Goal: Check status

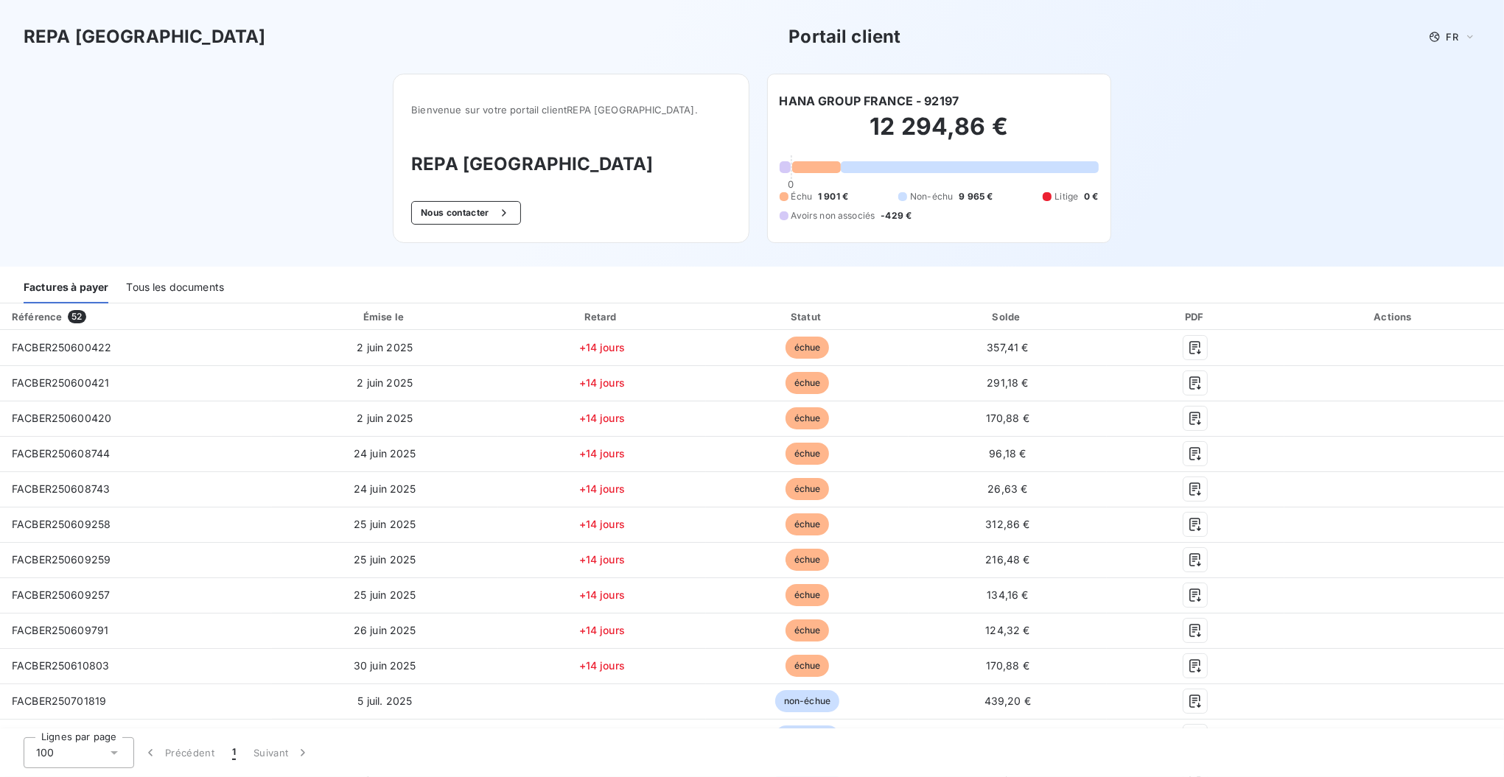
click at [197, 286] on div "Tous les documents" at bounding box center [175, 288] width 98 height 31
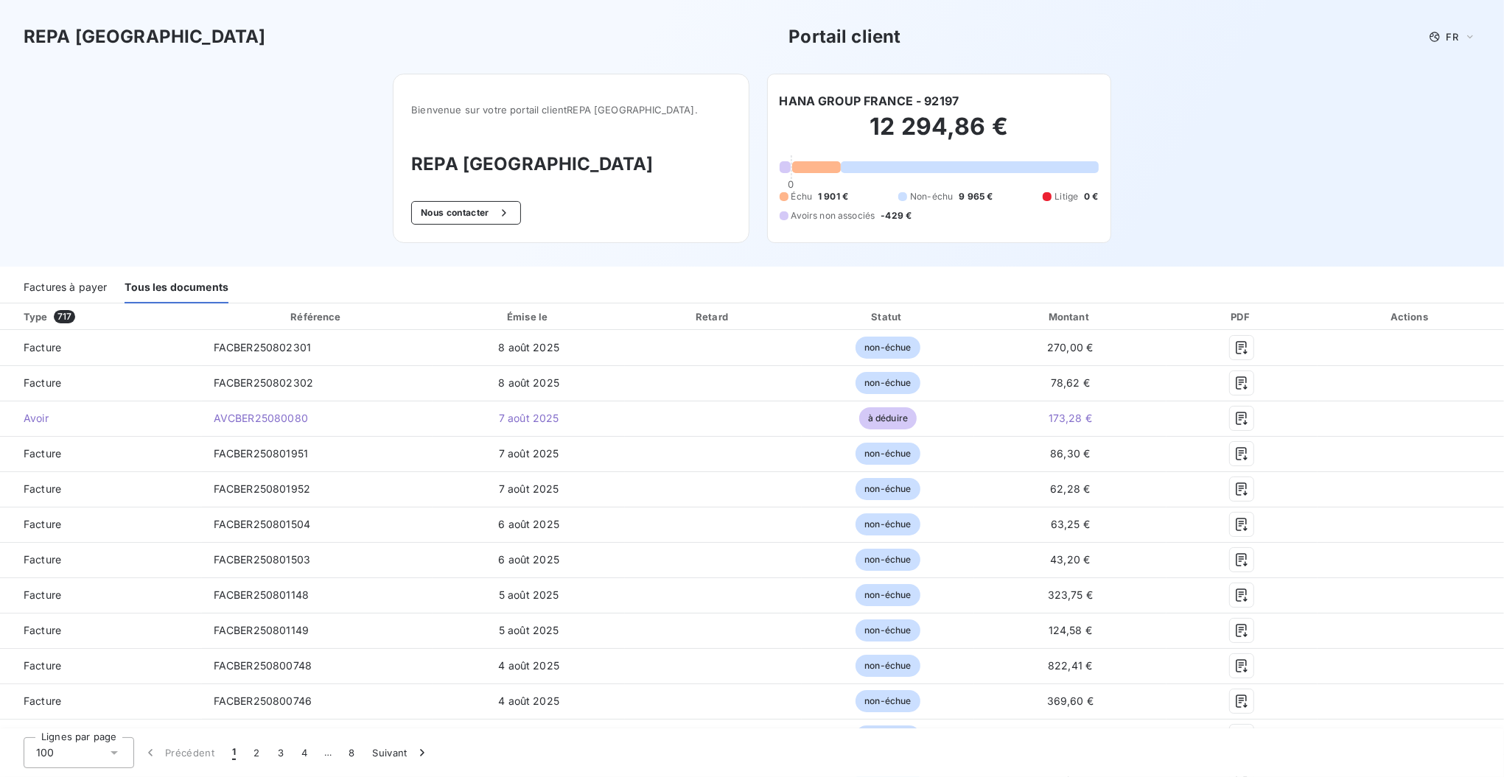
click at [891, 318] on div "Statut" at bounding box center [888, 316] width 166 height 15
click at [886, 318] on div "Statut" at bounding box center [888, 316] width 166 height 15
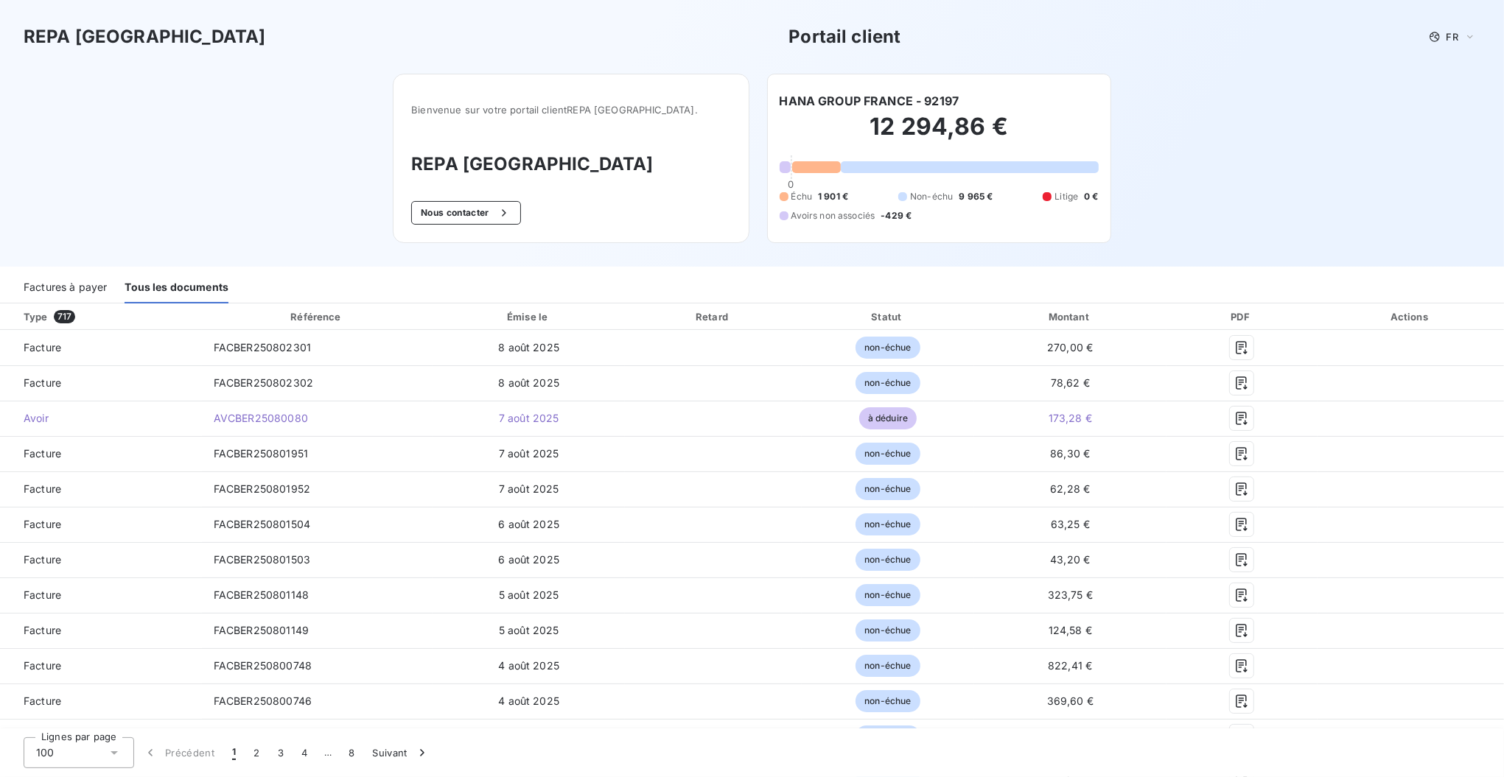
click at [992, 192] on span "9 965 €" at bounding box center [975, 196] width 34 height 13
click at [992, 194] on span "9 965 €" at bounding box center [975, 196] width 34 height 13
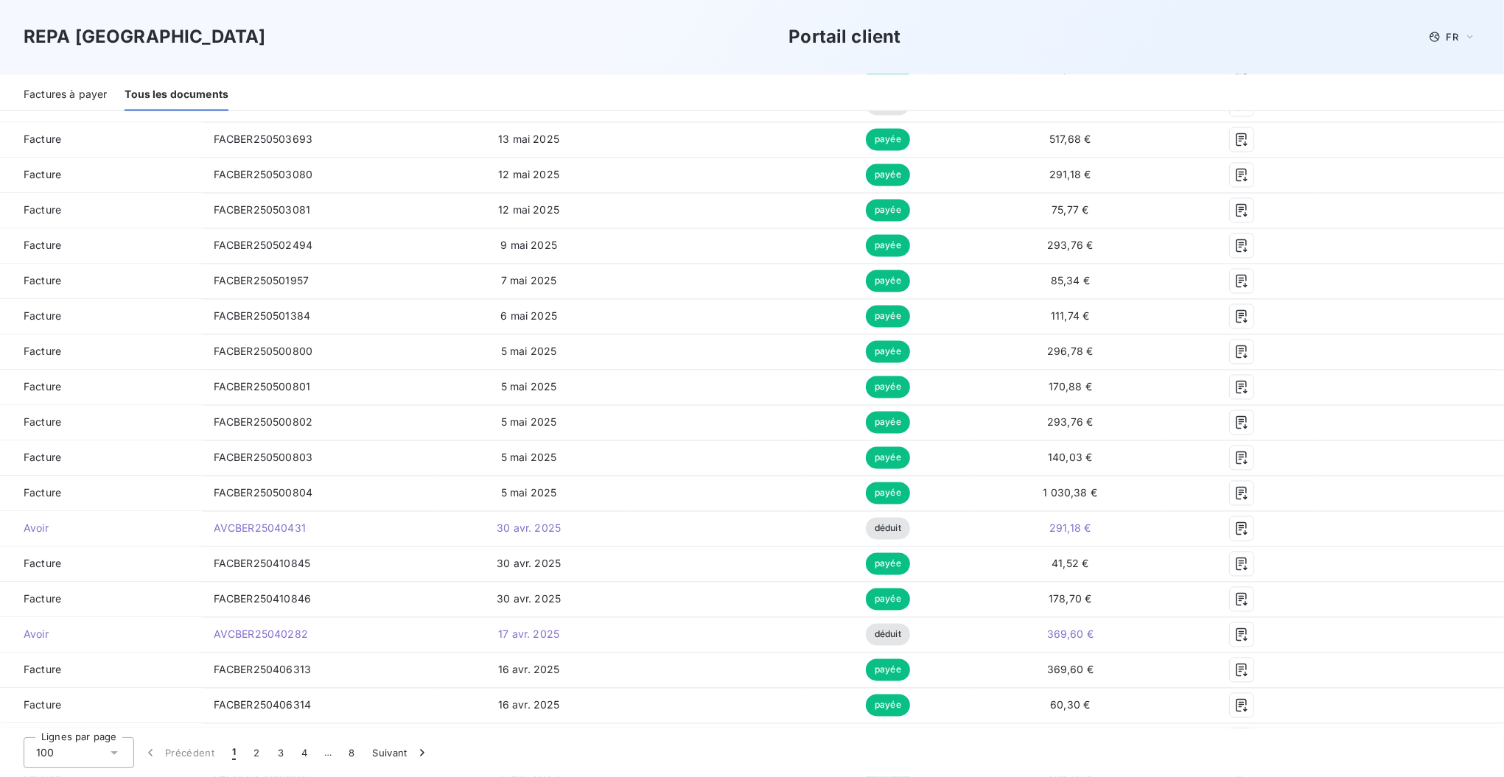
scroll to position [3033, 0]
